Goal: Find specific page/section: Find specific page/section

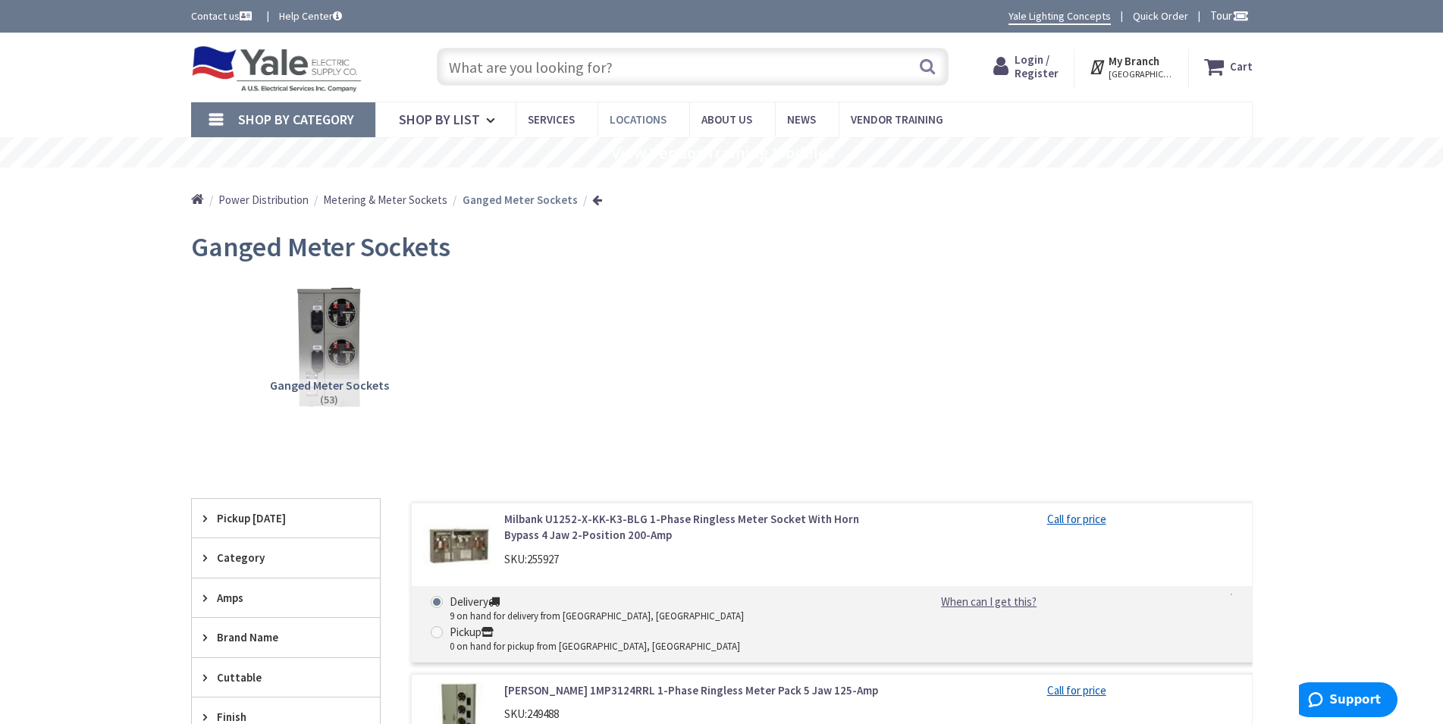
click at [636, 121] on span "Locations" at bounding box center [638, 119] width 57 height 14
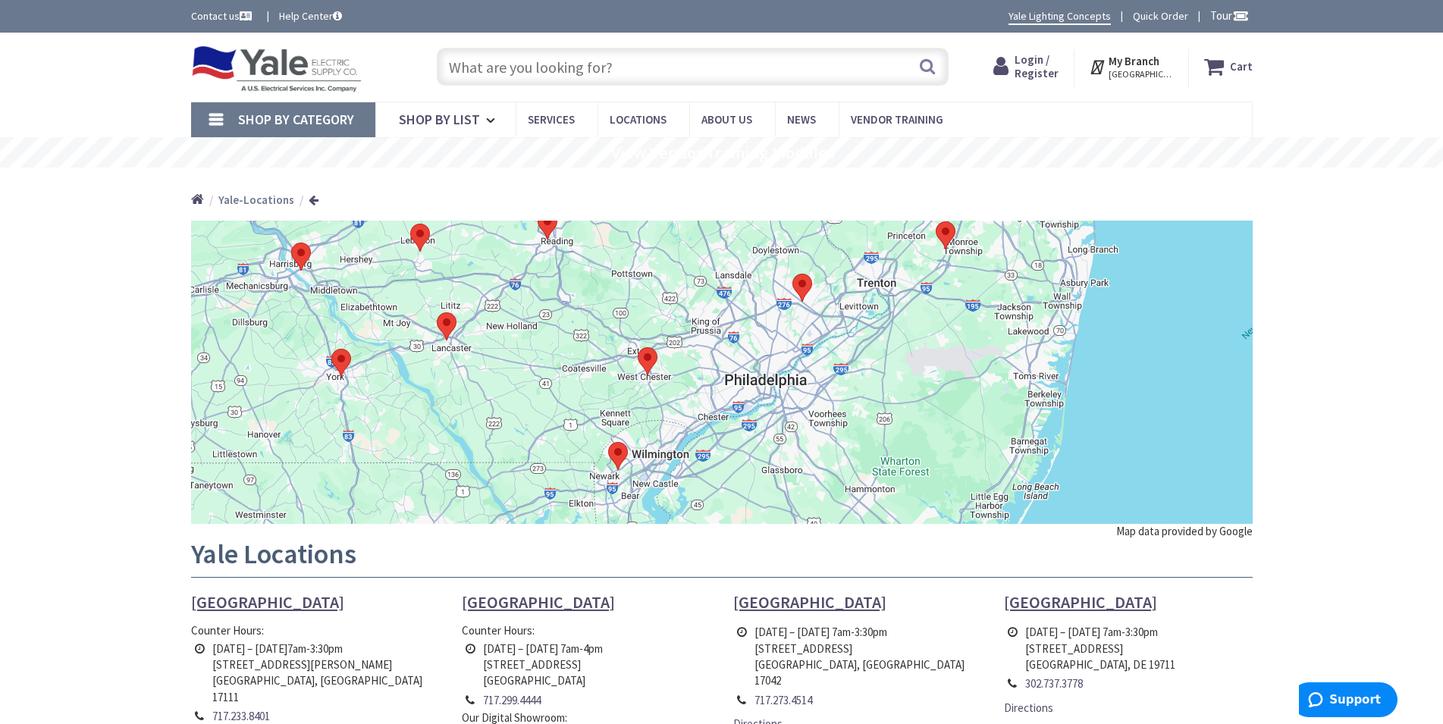
drag, startPoint x: 813, startPoint y: 406, endPoint x: 736, endPoint y: 373, distance: 83.9
click at [736, 373] on div at bounding box center [722, 372] width 1062 height 303
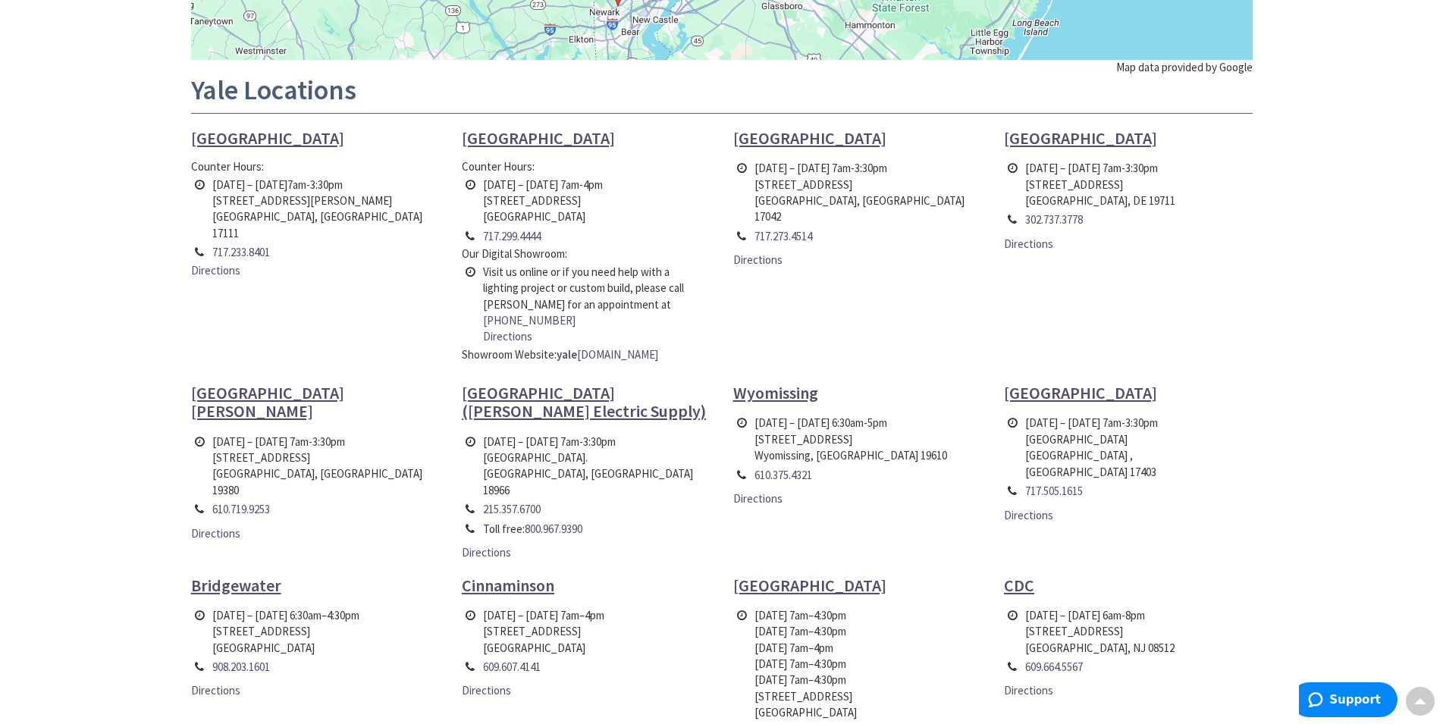
scroll to position [541, 0]
